Goal: Task Accomplishment & Management: Manage account settings

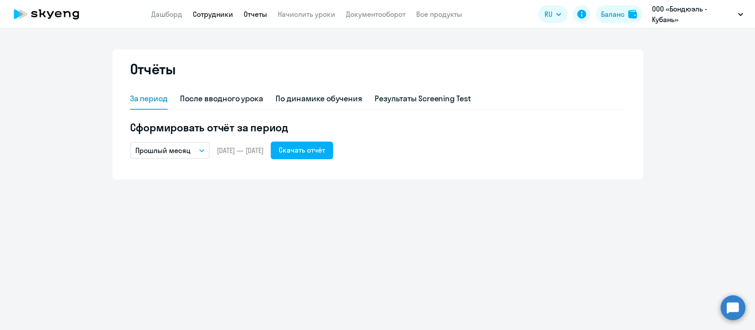
click at [216, 13] on link "Сотрудники" at bounding box center [213, 14] width 40 height 9
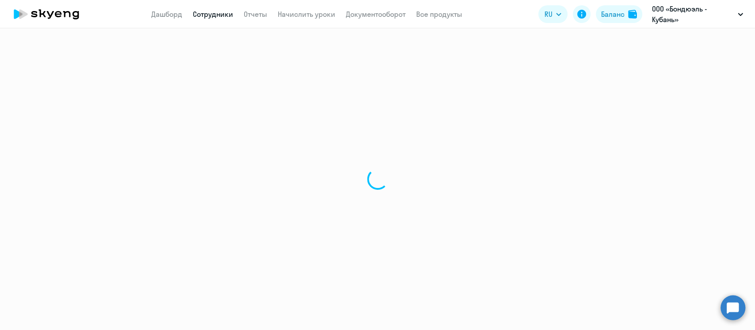
select select "30"
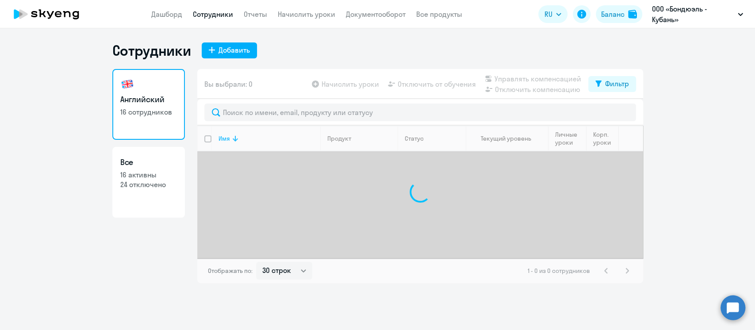
click at [231, 140] on icon at bounding box center [235, 138] width 11 height 11
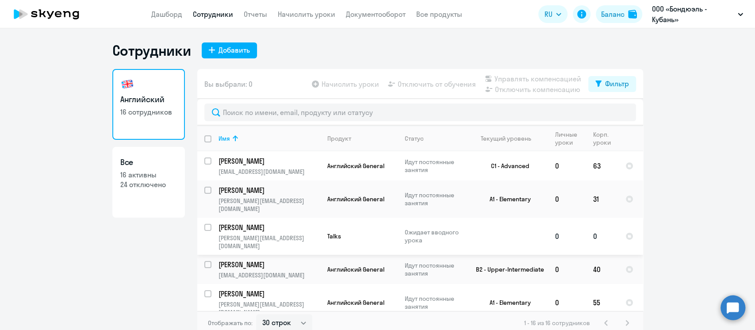
click at [206, 224] on input "select row 21406028" at bounding box center [213, 233] width 18 height 18
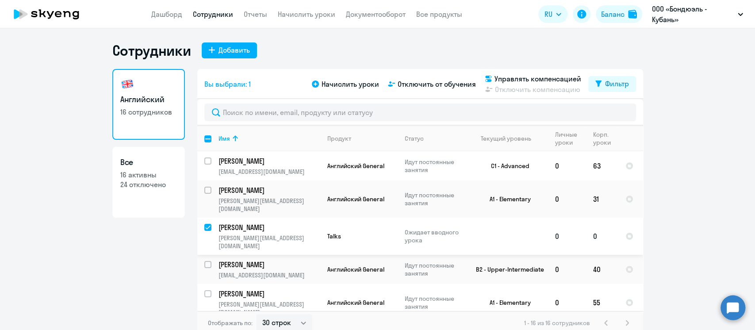
click at [204, 224] on input "deselect row 21406028" at bounding box center [213, 233] width 18 height 18
checkbox input "false"
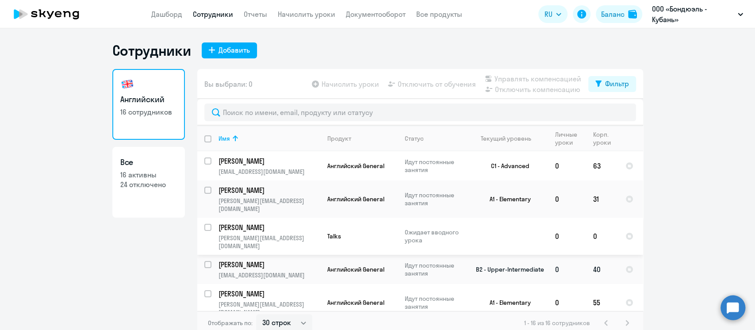
scroll to position [59, 0]
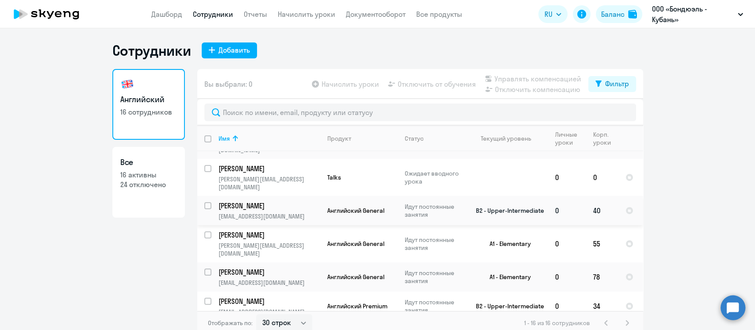
click at [211, 196] on td "[PERSON_NAME] [PERSON_NAME][EMAIL_ADDRESS][DOMAIN_NAME]" at bounding box center [265, 210] width 109 height 29
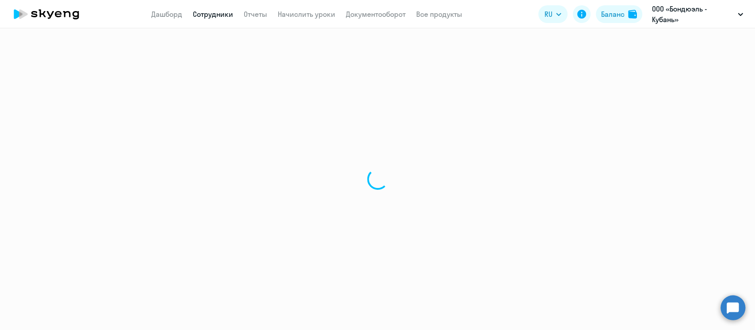
select select "english"
select select "30"
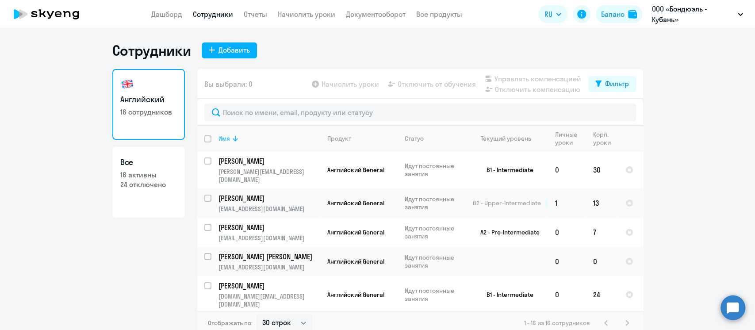
click at [218, 133] on th "Имя" at bounding box center [265, 139] width 109 height 26
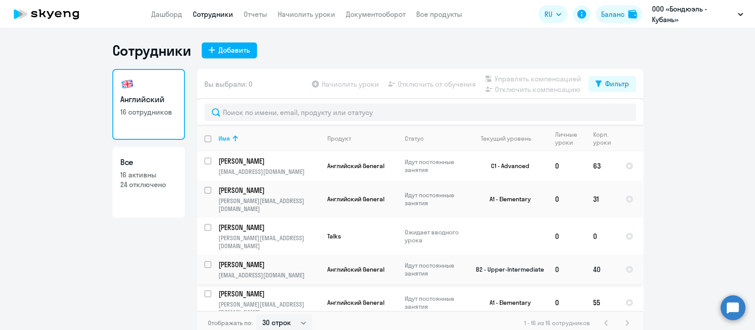
scroll to position [59, 0]
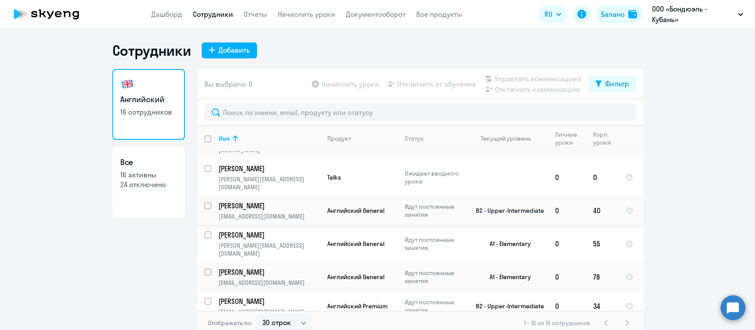
click at [204, 202] on input "select row 17109691" at bounding box center [213, 211] width 18 height 18
checkbox input "true"
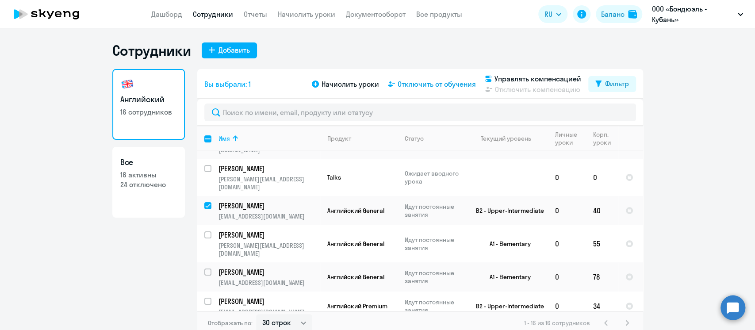
click at [407, 84] on span "Отключить от обучения" at bounding box center [437, 84] width 78 height 11
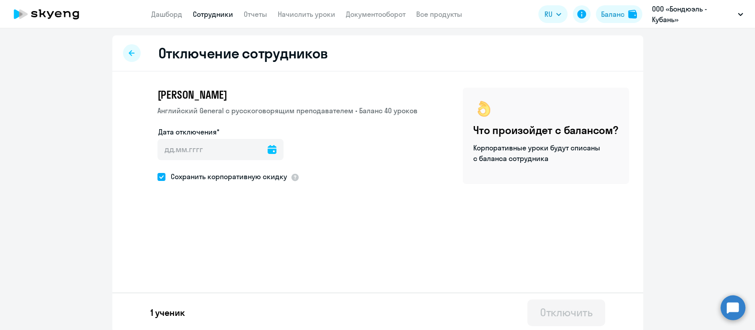
click at [268, 149] on icon at bounding box center [272, 149] width 9 height 9
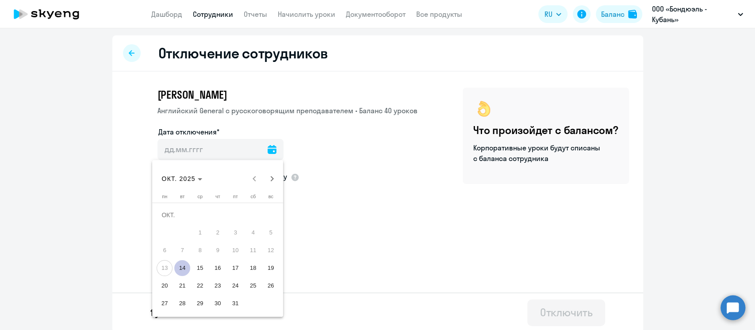
click at [184, 270] on span "14" at bounding box center [182, 268] width 16 height 16
type input "[DATE]"
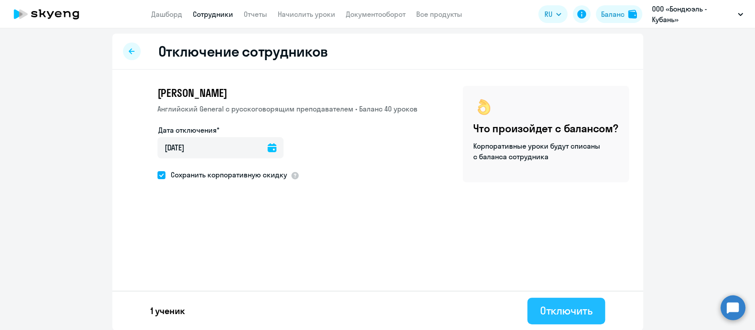
scroll to position [2, 0]
click at [552, 311] on div "Отключить" at bounding box center [565, 310] width 53 height 14
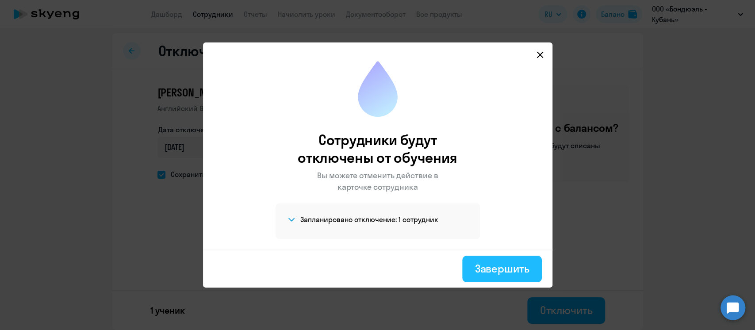
click at [513, 269] on div "Завершить" at bounding box center [501, 268] width 54 height 14
select select "30"
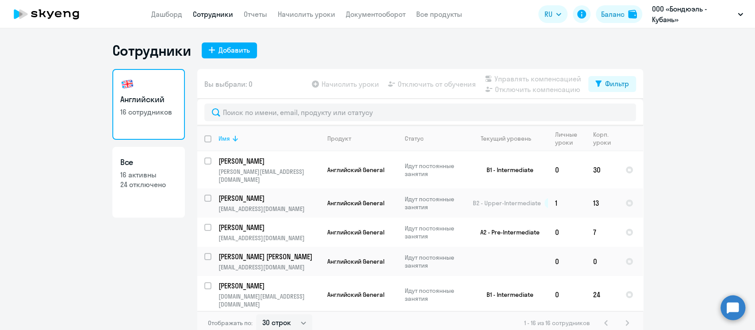
click at [233, 138] on icon at bounding box center [235, 139] width 5 height 6
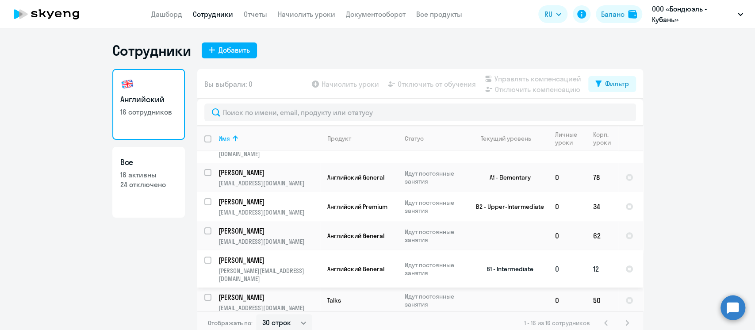
scroll to position [177, 0]
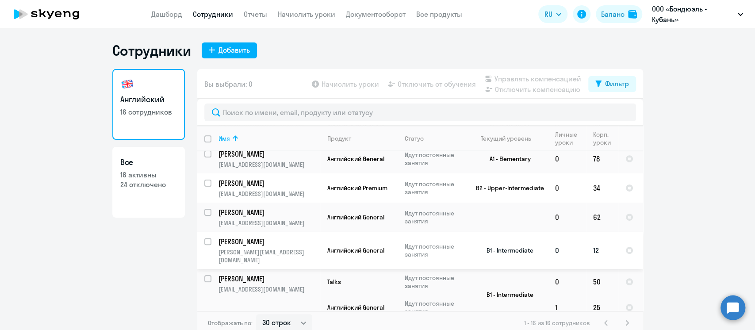
click at [204, 238] on input "select row 24117079" at bounding box center [213, 247] width 18 height 18
checkbox input "true"
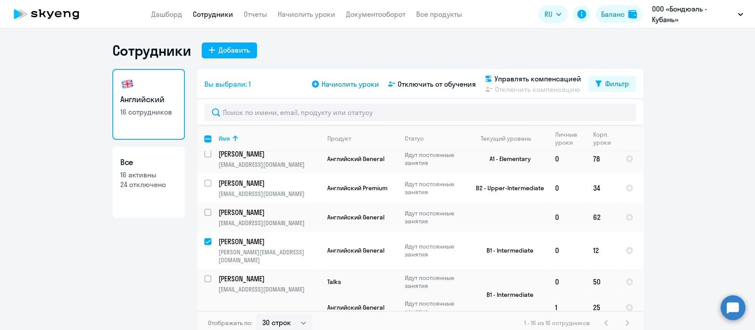
click at [338, 85] on span "Начислить уроки" at bounding box center [349, 84] width 57 height 11
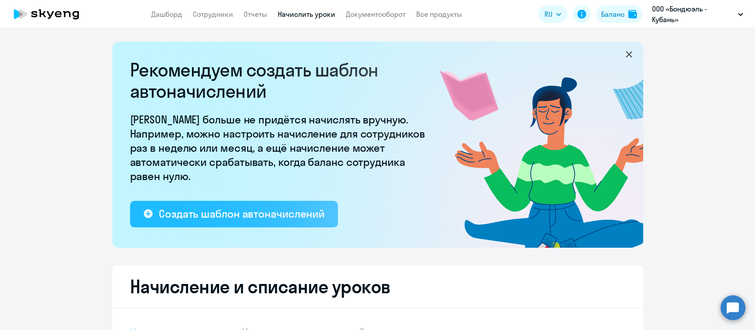
select select "10"
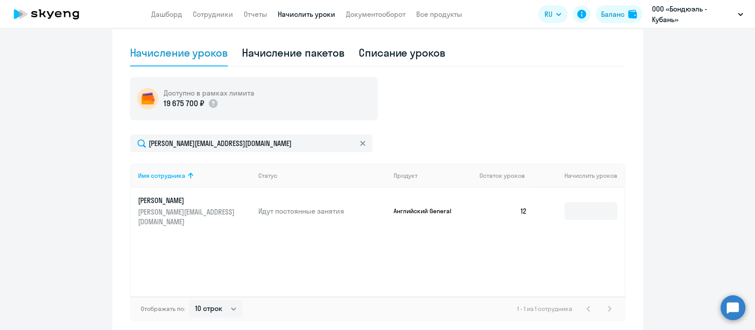
scroll to position [261, 0]
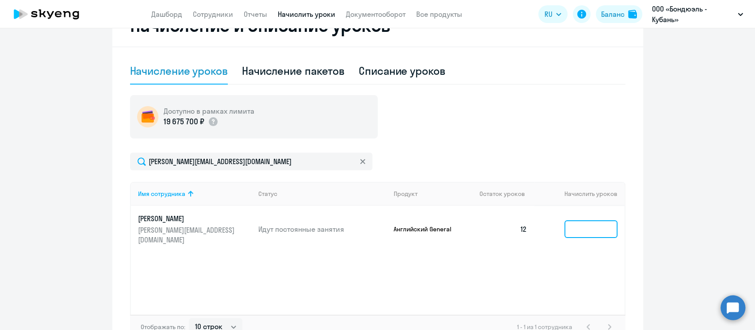
click at [601, 225] on input at bounding box center [590, 229] width 53 height 18
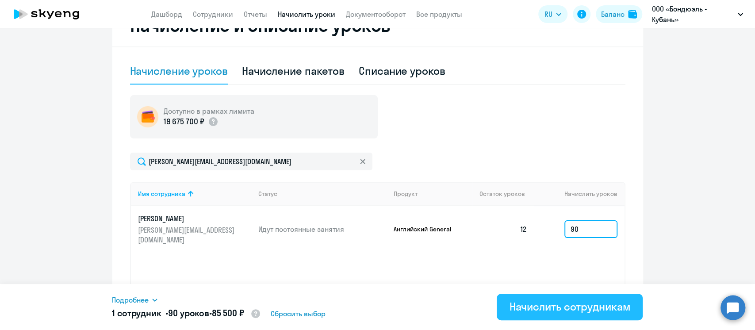
type input "90"
click at [543, 302] on div "Начислить сотрудникам" at bounding box center [569, 306] width 121 height 14
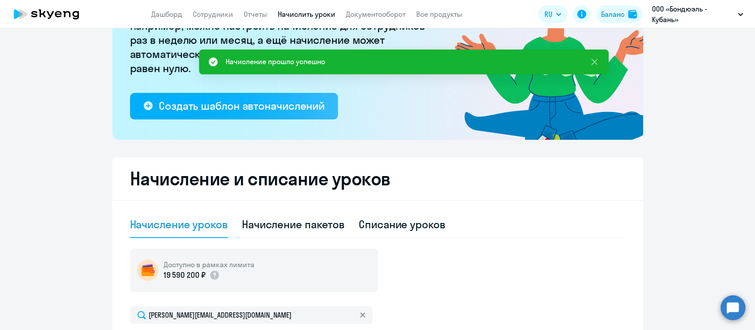
scroll to position [0, 0]
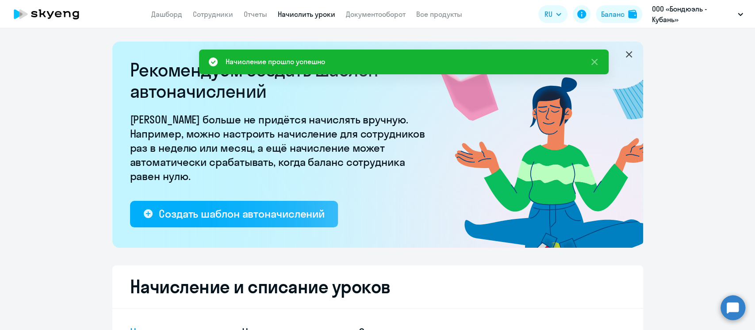
click at [205, 9] on app-menu-item-link "Сотрудники" at bounding box center [213, 14] width 40 height 11
click at [205, 12] on link "Сотрудники" at bounding box center [213, 14] width 40 height 9
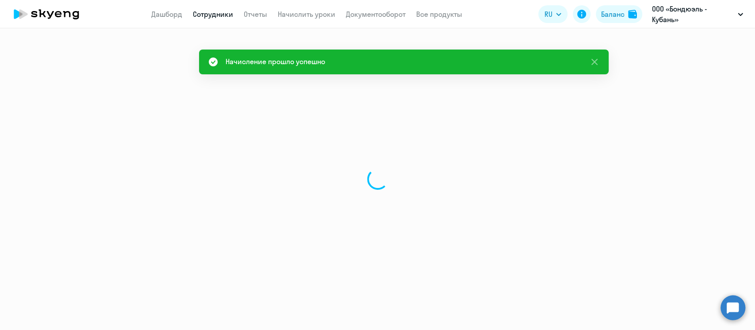
select select "30"
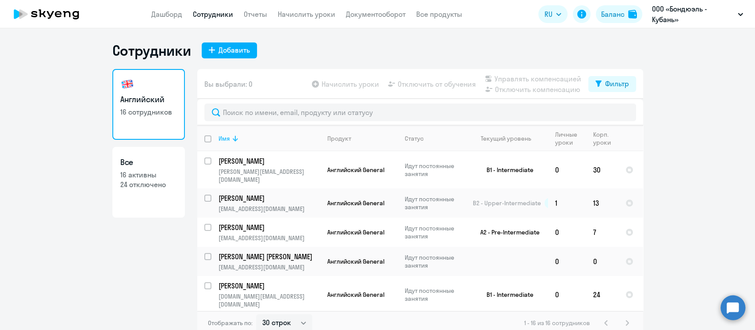
click at [230, 137] on icon at bounding box center [235, 138] width 11 height 11
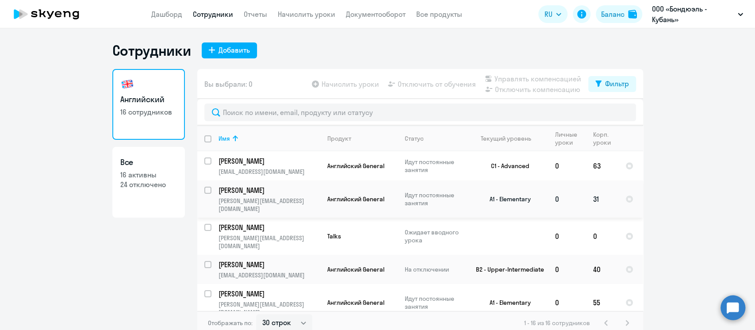
click at [204, 190] on input "select row 22244736" at bounding box center [213, 196] width 18 height 18
checkbox input "true"
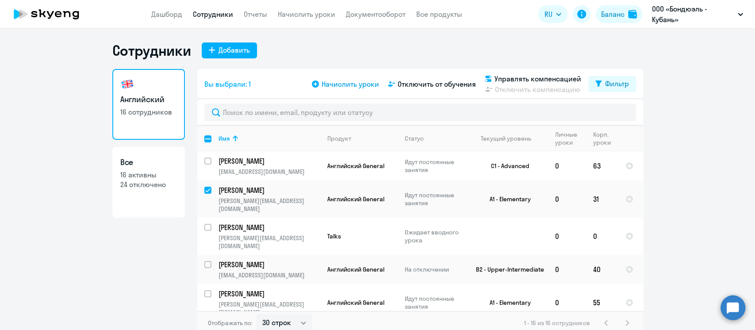
click at [333, 84] on span "Начислить уроки" at bounding box center [349, 84] width 57 height 11
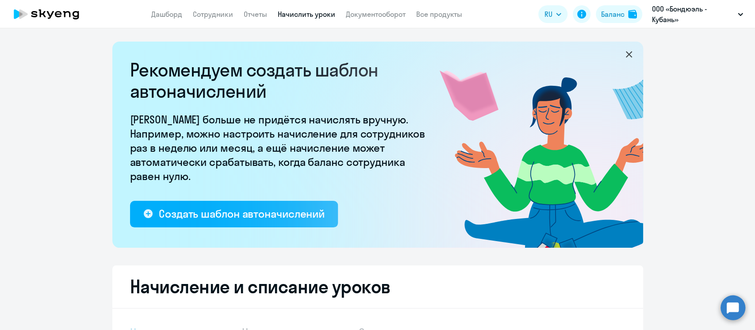
select select "10"
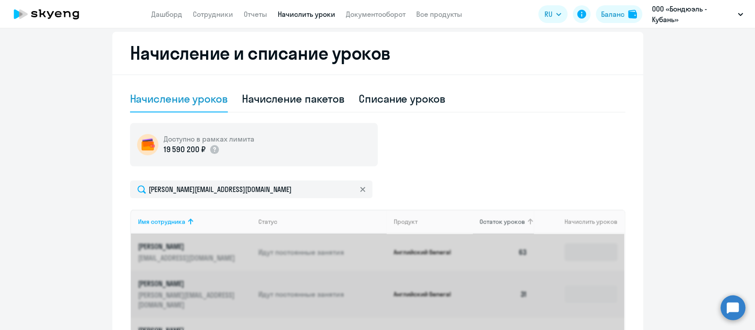
scroll to position [236, 0]
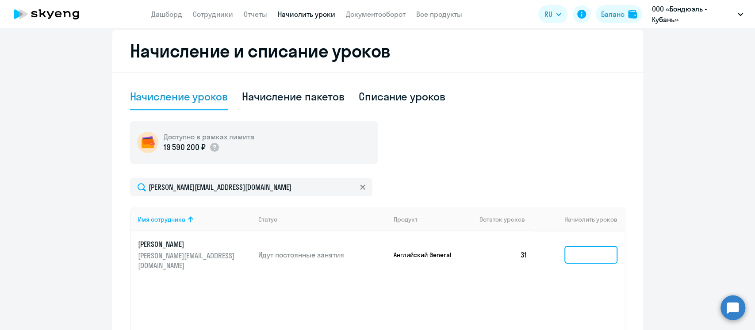
click at [592, 249] on input at bounding box center [590, 255] width 53 height 18
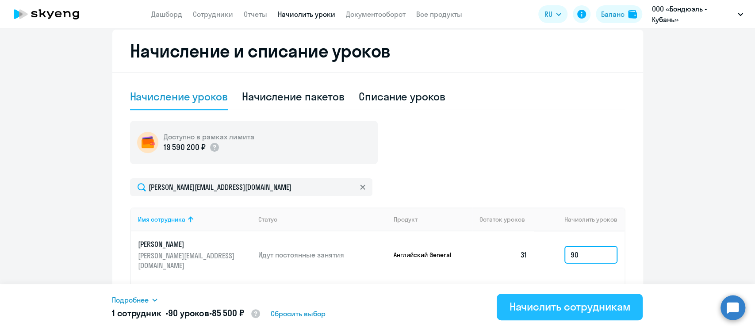
type input "90"
click at [566, 308] on div "Начислить сотрудникам" at bounding box center [569, 306] width 121 height 14
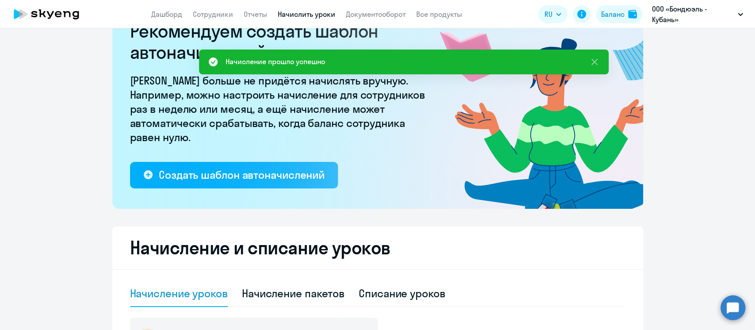
scroll to position [0, 0]
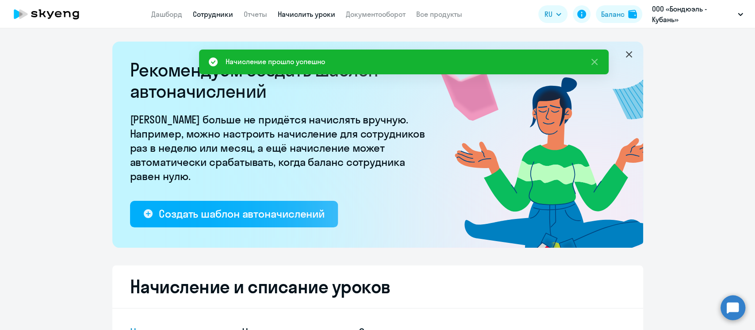
click at [202, 16] on link "Сотрудники" at bounding box center [213, 14] width 40 height 9
select select "30"
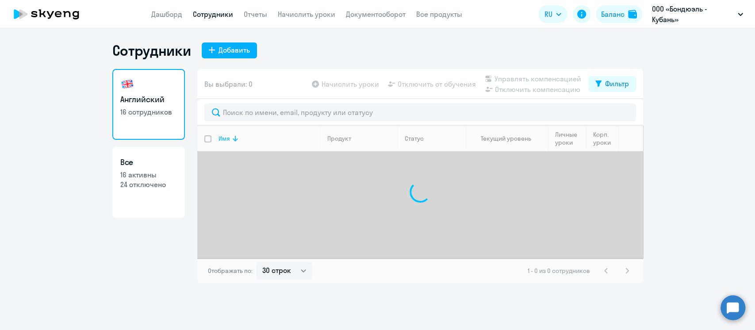
click at [229, 136] on div "Имя" at bounding box center [223, 138] width 11 height 8
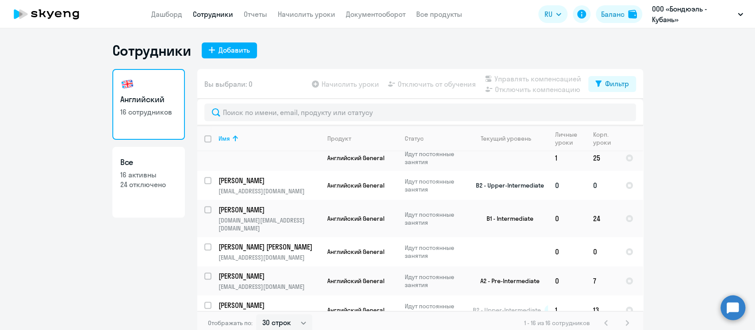
scroll to position [328, 0]
click at [204, 271] on input "select row 13220403" at bounding box center [213, 280] width 18 height 18
checkbox input "true"
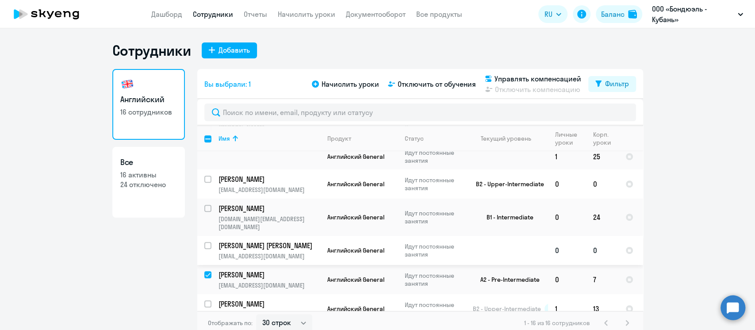
click at [204, 242] on input "select row 10375351" at bounding box center [213, 251] width 18 height 18
click at [204, 242] on input "deselect row 10375351" at bounding box center [213, 251] width 18 height 18
click at [204, 242] on input "select row 10375351" at bounding box center [213, 251] width 18 height 18
checkbox input "true"
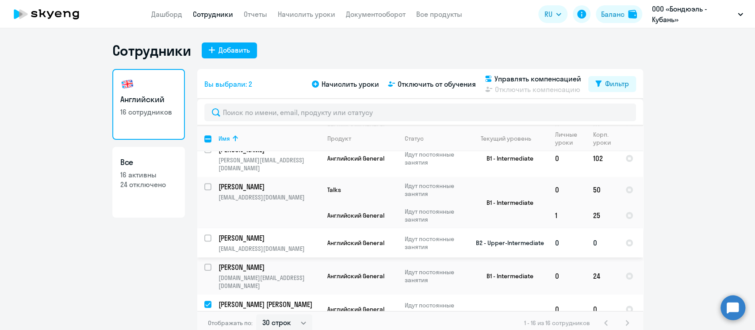
click at [204, 234] on input "select row 672368" at bounding box center [213, 243] width 18 height 18
checkbox input "true"
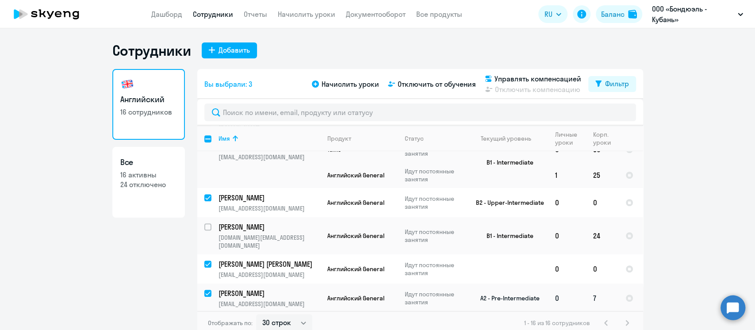
scroll to position [328, 0]
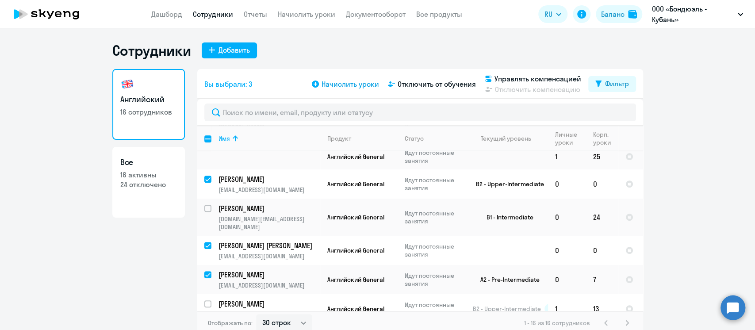
click at [343, 83] on span "Начислить уроки" at bounding box center [349, 84] width 57 height 11
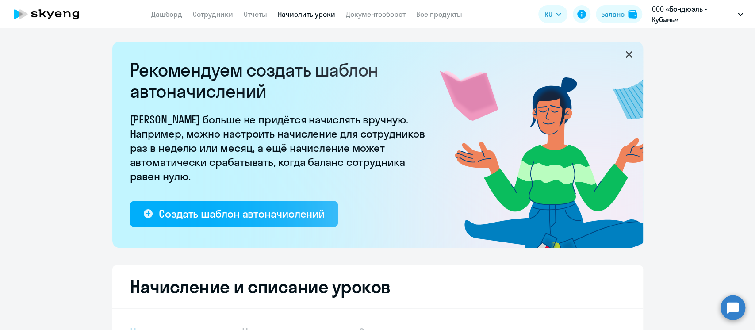
select select "10"
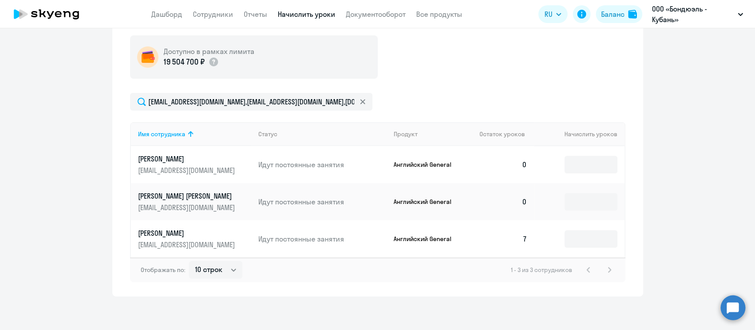
scroll to position [323, 0]
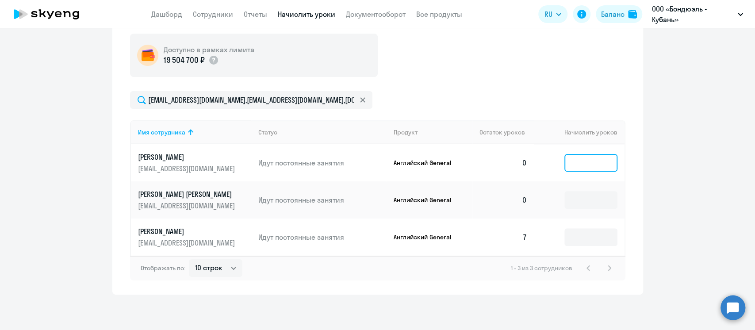
click at [576, 161] on input at bounding box center [590, 163] width 53 height 18
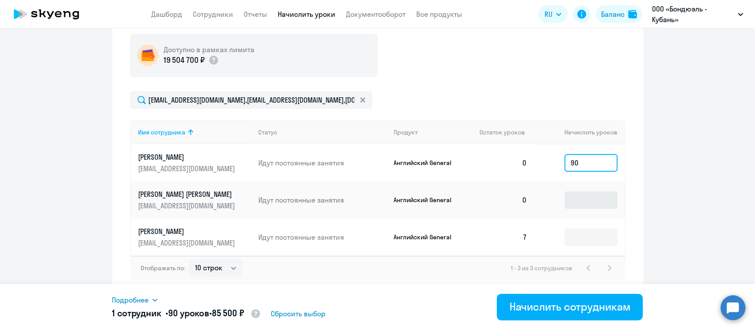
type input "90"
click at [574, 200] on input at bounding box center [590, 200] width 53 height 18
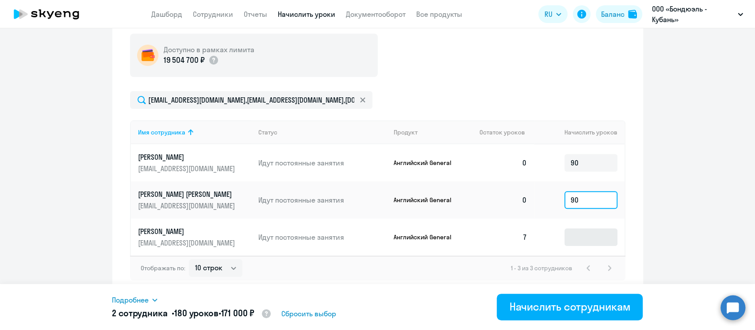
type input "90"
click at [577, 238] on input at bounding box center [590, 237] width 53 height 18
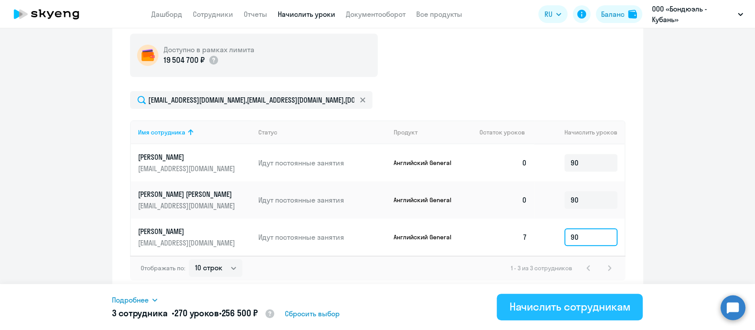
type input "90"
click at [566, 304] on div "Начислить сотрудникам" at bounding box center [569, 306] width 121 height 14
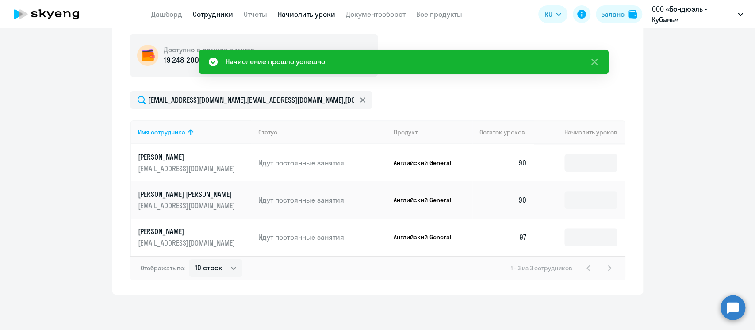
click at [206, 14] on link "Сотрудники" at bounding box center [213, 14] width 40 height 9
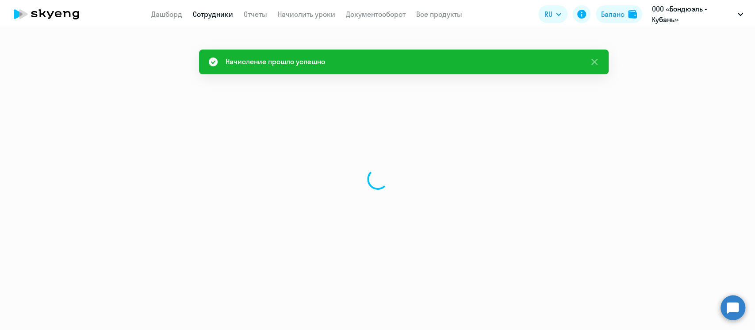
select select "30"
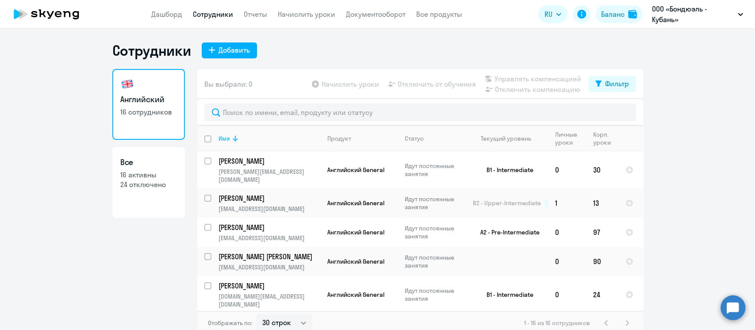
click at [222, 137] on div "Имя" at bounding box center [223, 138] width 11 height 8
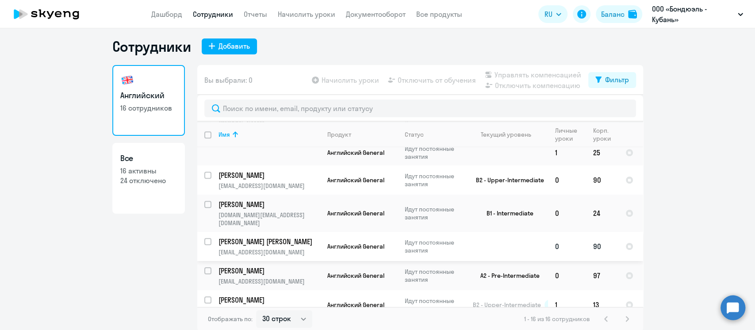
scroll to position [5, 0]
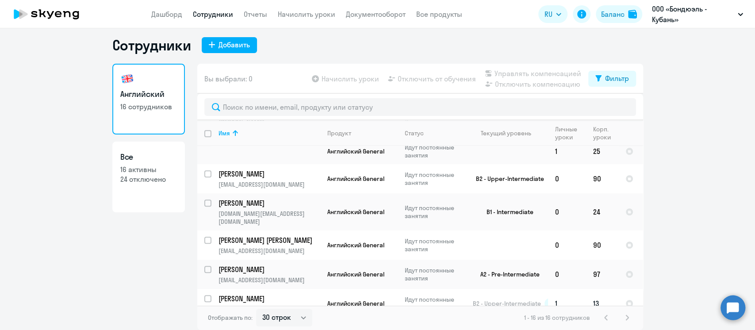
click at [204, 295] on input "select row 6724387" at bounding box center [213, 304] width 18 height 18
checkbox input "true"
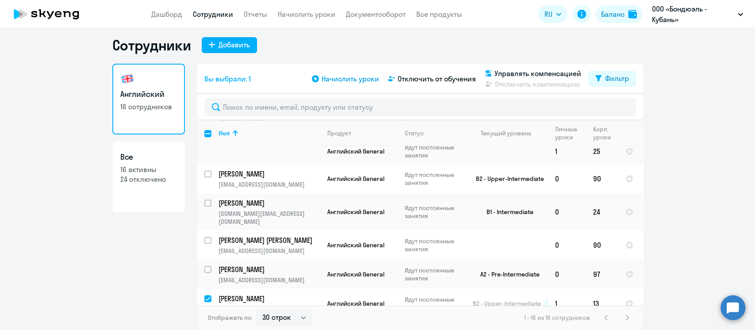
click at [331, 76] on span "Начислить уроки" at bounding box center [349, 78] width 57 height 11
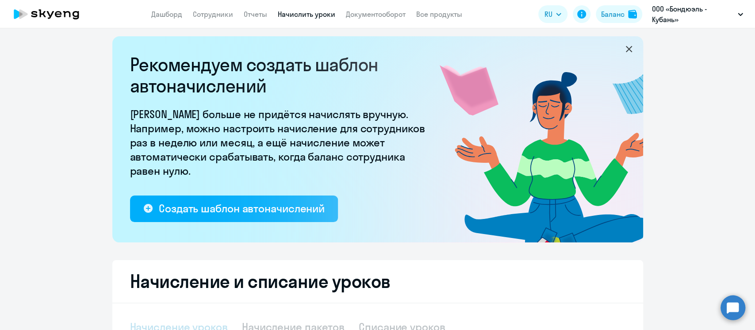
select select "10"
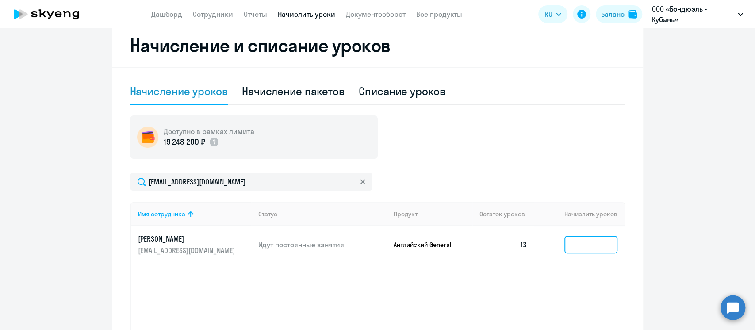
click at [577, 247] on input at bounding box center [590, 245] width 53 height 18
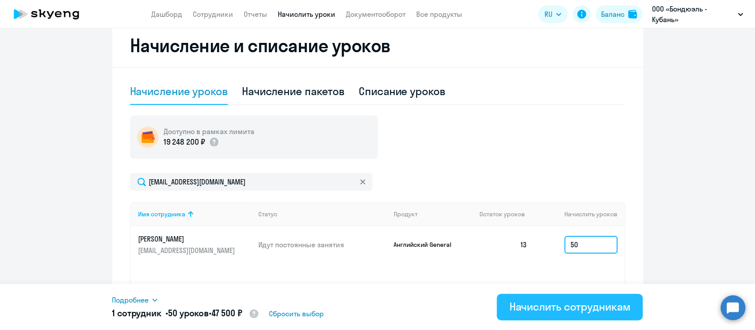
type input "50"
click at [559, 305] on div "Начислить сотрудникам" at bounding box center [569, 306] width 121 height 14
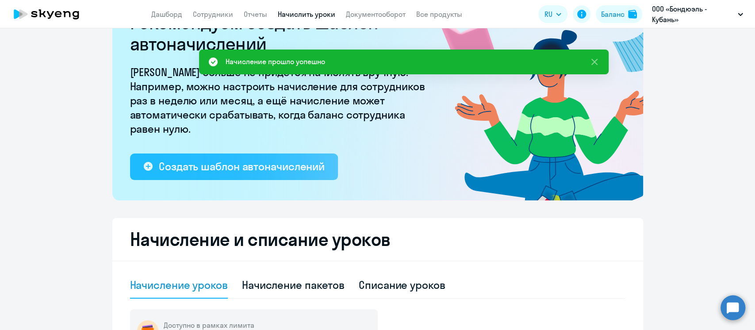
scroll to position [0, 0]
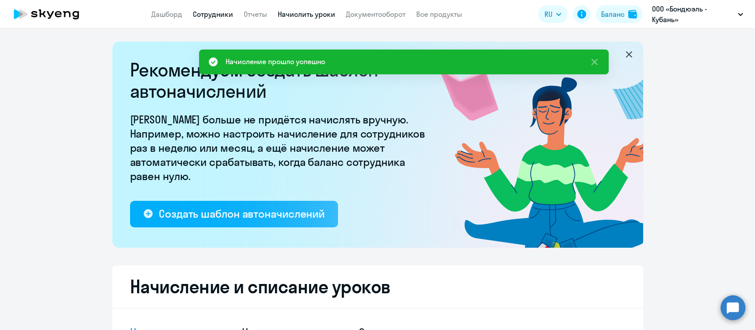
click at [212, 12] on link "Сотрудники" at bounding box center [213, 14] width 40 height 9
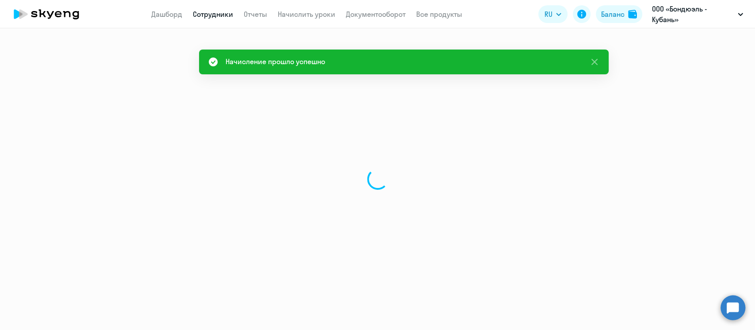
select select "30"
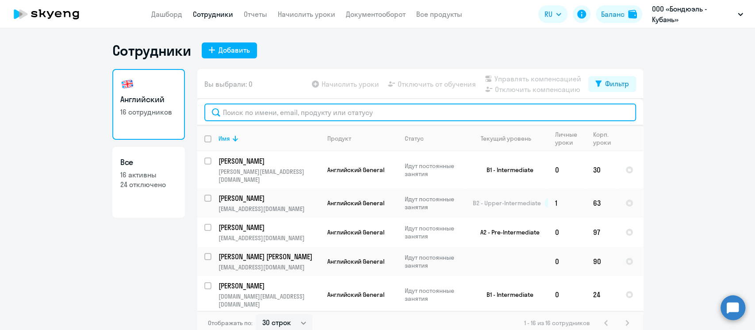
click at [274, 113] on input "text" at bounding box center [420, 112] width 432 height 18
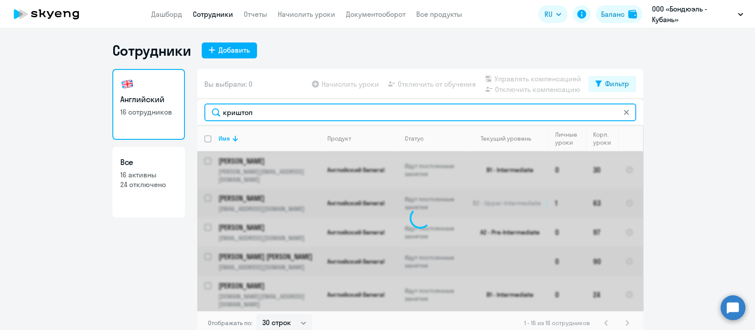
type input "криштоп"
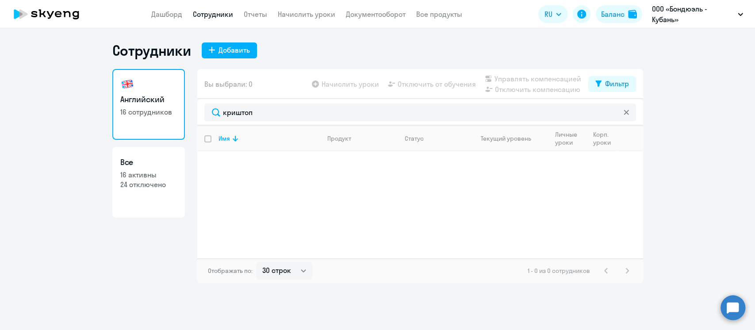
click at [625, 115] on icon at bounding box center [625, 112] width 5 height 5
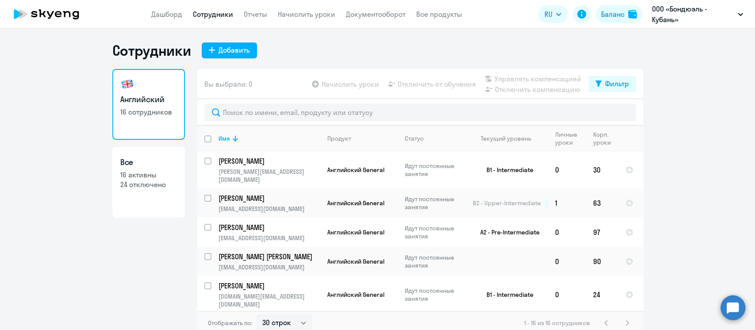
click at [149, 184] on p "24 отключено" at bounding box center [148, 185] width 57 height 10
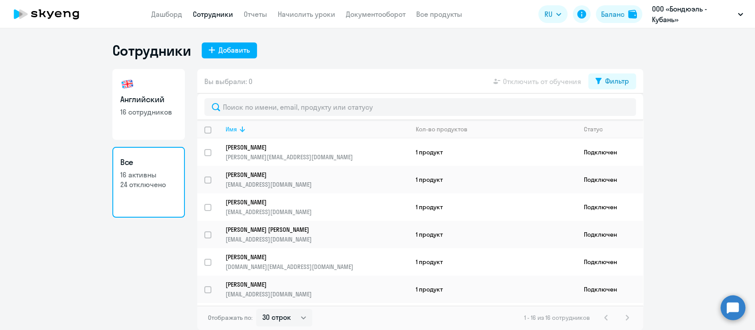
drag, startPoint x: 233, startPoint y: 129, endPoint x: 243, endPoint y: 134, distance: 11.3
click at [233, 129] on div "Имя" at bounding box center [231, 129] width 11 height 8
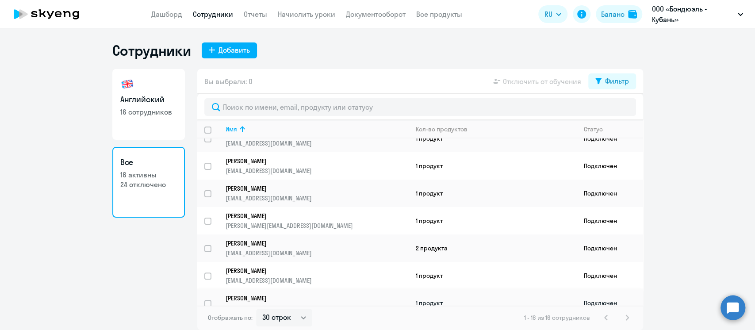
scroll to position [269, 0]
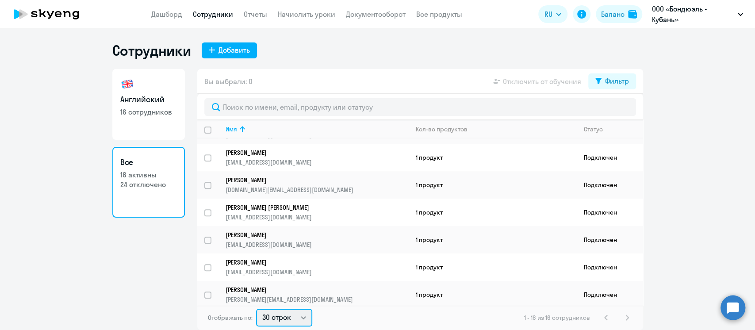
click at [300, 318] on select "30 строк 50 строк 100 строк" at bounding box center [284, 318] width 56 height 18
select select "50"
click at [256, 309] on select "30 строк 50 строк 100 строк" at bounding box center [284, 318] width 56 height 18
click at [623, 77] on div "Фильтр" at bounding box center [617, 81] width 24 height 11
click at [623, 110] on span at bounding box center [620, 110] width 15 height 9
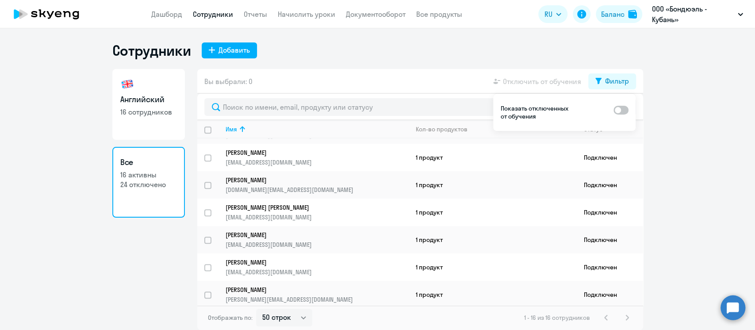
click at [613, 110] on input "checkbox" at bounding box center [613, 110] width 0 height 0
checkbox input "true"
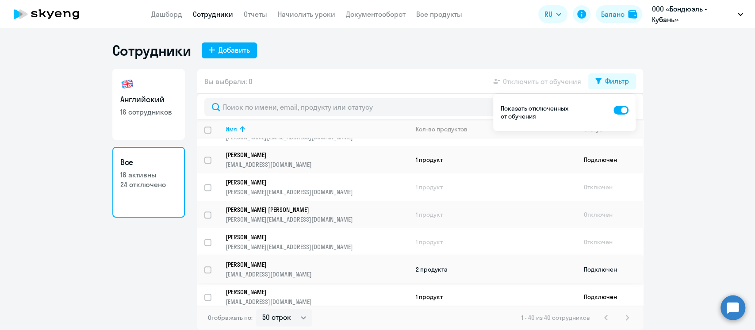
scroll to position [471, 0]
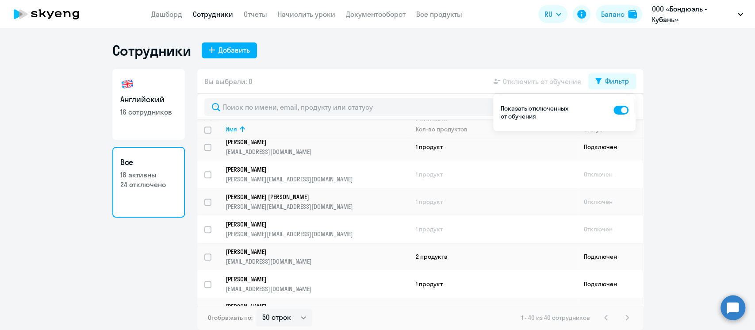
click at [207, 226] on input "select row 23189609" at bounding box center [213, 235] width 18 height 18
checkbox input "true"
click at [696, 117] on ng-component "Сотрудники Добавить Английский 16 сотрудников Все 16 активны 24 отключено Вы вы…" at bounding box center [377, 186] width 755 height 288
